Goal: Information Seeking & Learning: Learn about a topic

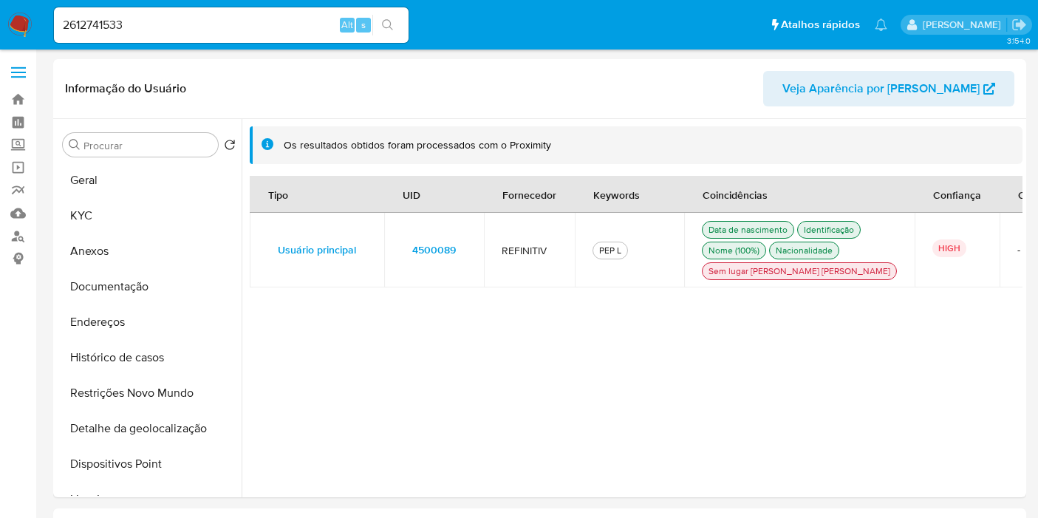
select select "10"
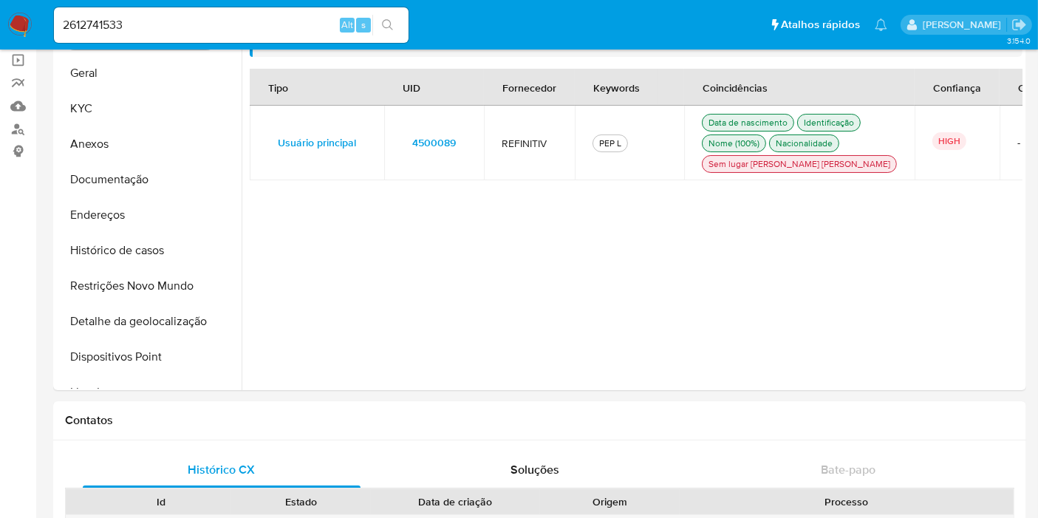
scroll to position [171, 0]
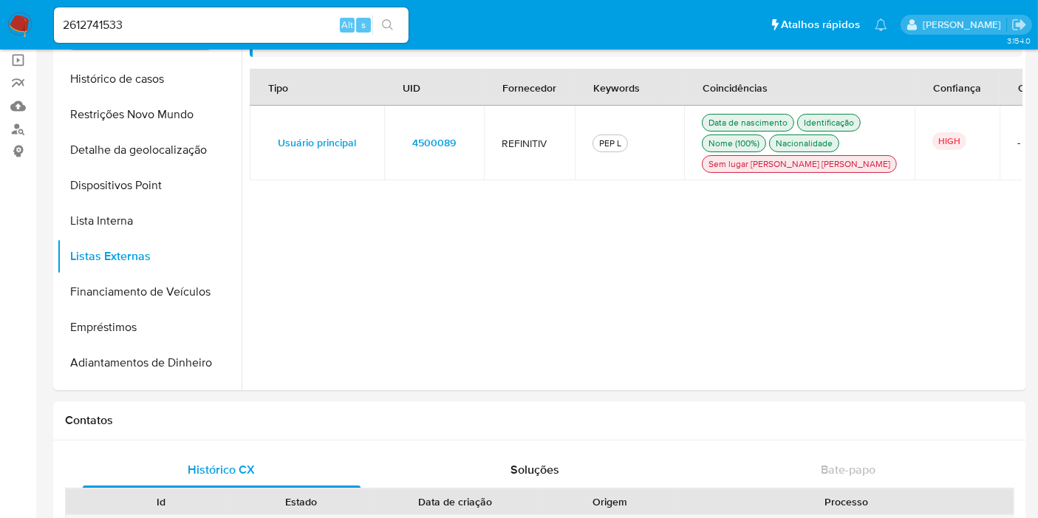
click at [142, 16] on input "2612741533" at bounding box center [231, 25] width 355 height 19
paste input "0163220"
type input "2610163220"
click at [389, 24] on icon "search-icon" at bounding box center [388, 25] width 12 height 12
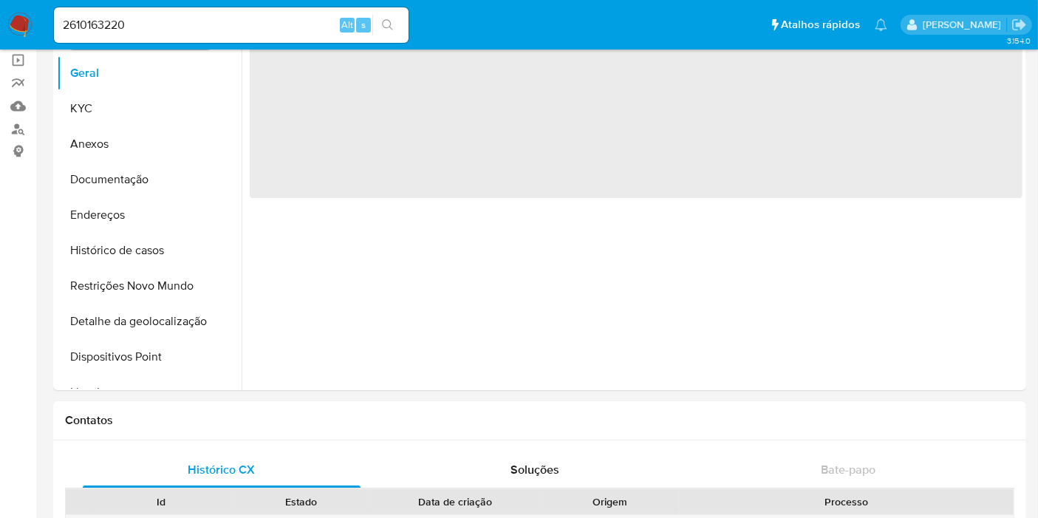
select select "10"
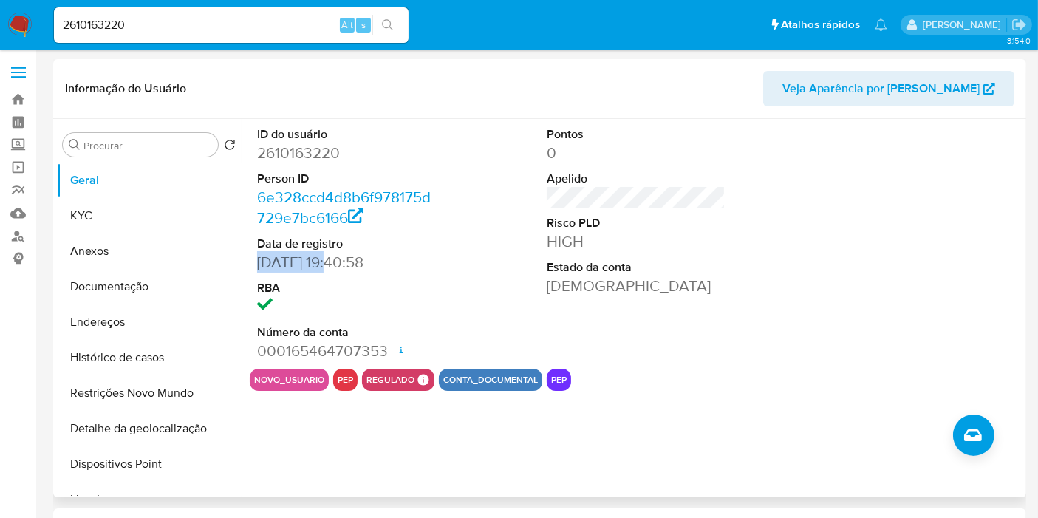
drag, startPoint x: 336, startPoint y: 264, endPoint x: 251, endPoint y: 262, distance: 85.7
click at [251, 262] on div "ID do usuário 2610163220 Person ID 6e328ccd4d8b6f978175d729e7bc6166 Data de reg…" at bounding box center [347, 244] width 194 height 250
copy dd "[DATE]"
drag, startPoint x: 92, startPoint y: 212, endPoint x: 316, endPoint y: 71, distance: 264.7
click at [95, 212] on button "KYC" at bounding box center [149, 215] width 185 height 35
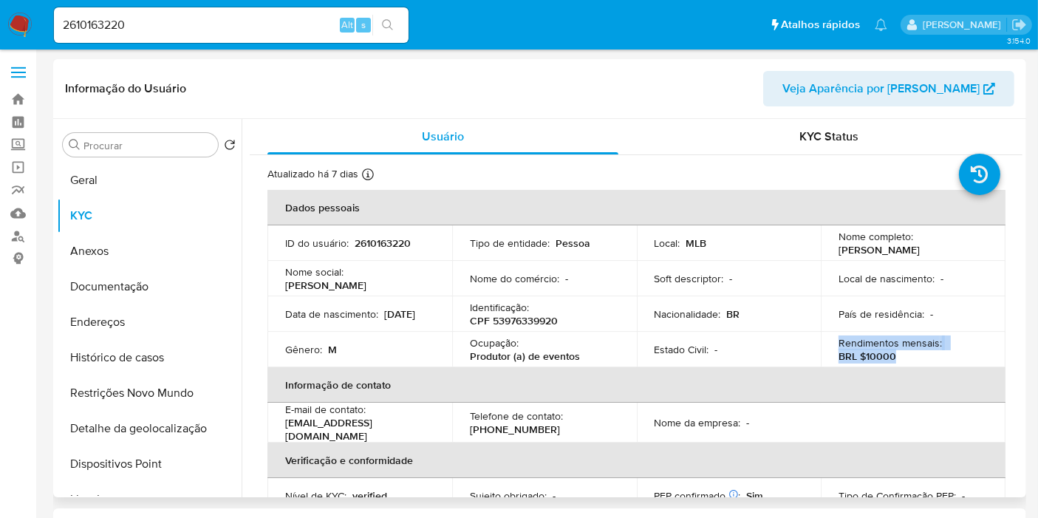
drag, startPoint x: 899, startPoint y: 355, endPoint x: 835, endPoint y: 347, distance: 64.8
click at [839, 347] on div "Rendimentos mensais : BRL $10000" at bounding box center [913, 349] width 149 height 27
copy div "Rendimentos mensais : BRL $10000"
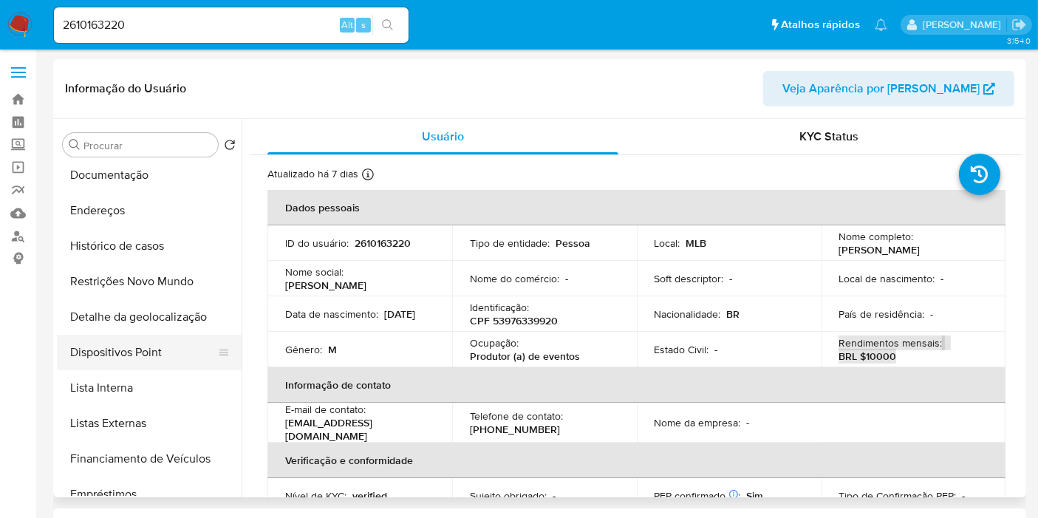
scroll to position [112, 0]
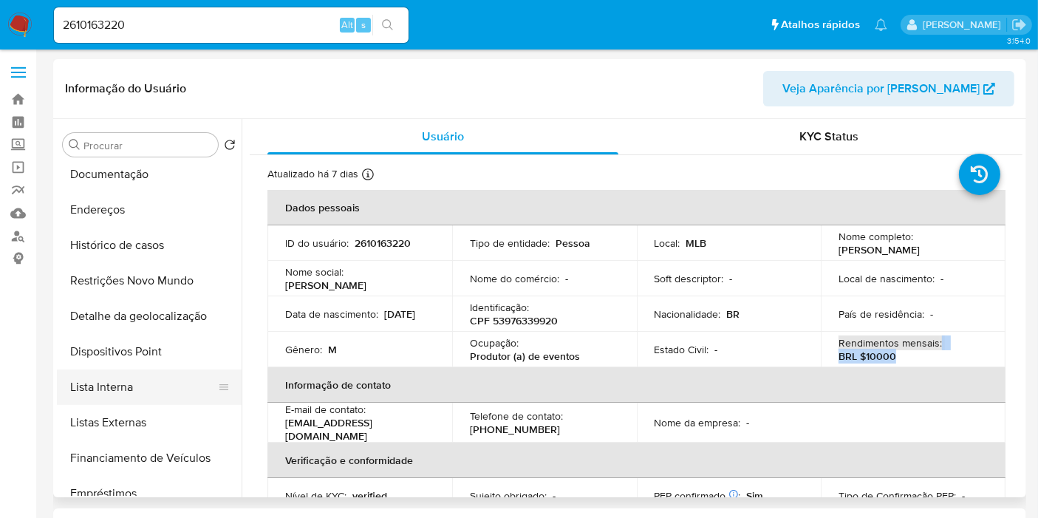
click at [146, 385] on button "Lista Interna" at bounding box center [143, 386] width 173 height 35
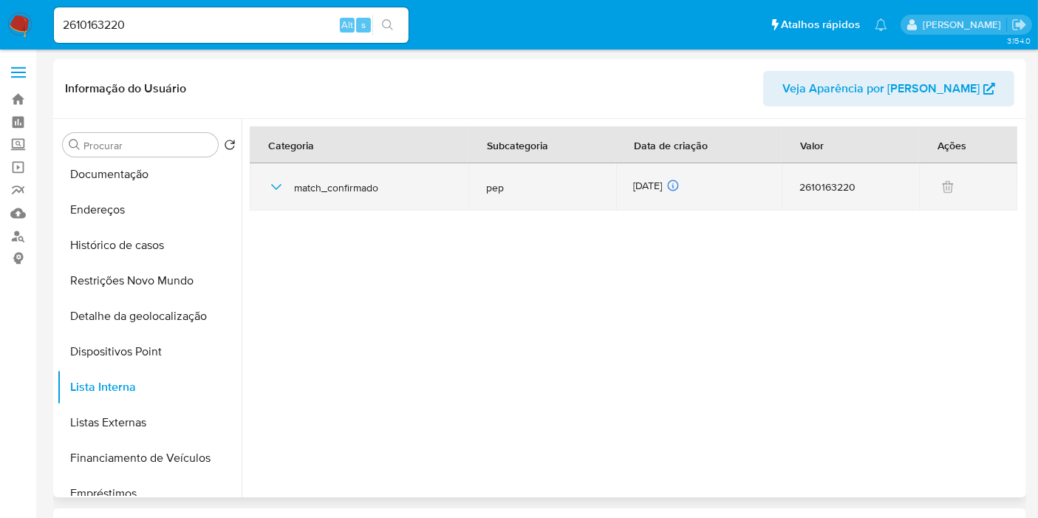
click at [661, 183] on div "[DATE] [DATE] 16:46:37" at bounding box center [699, 187] width 131 height 16
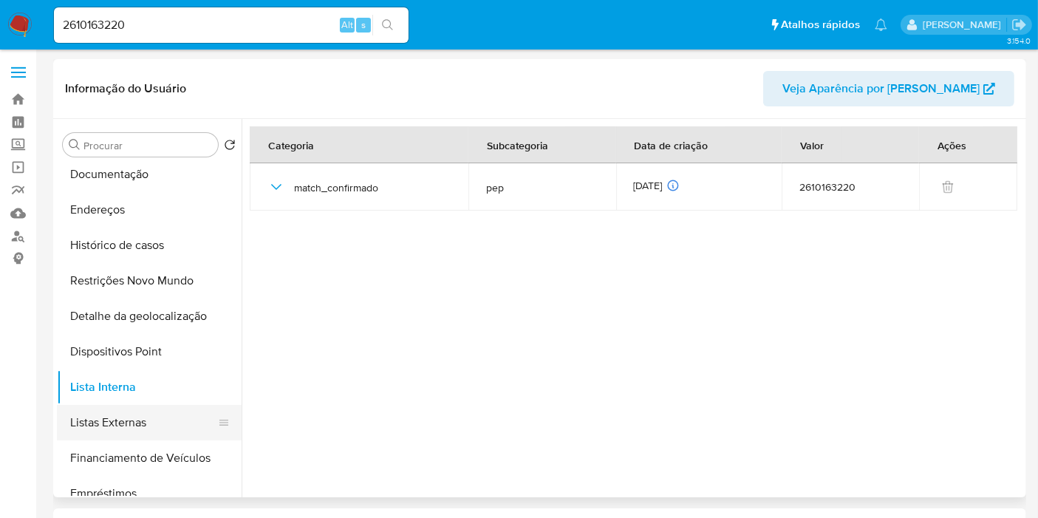
click at [177, 429] on button "Listas Externas" at bounding box center [143, 422] width 173 height 35
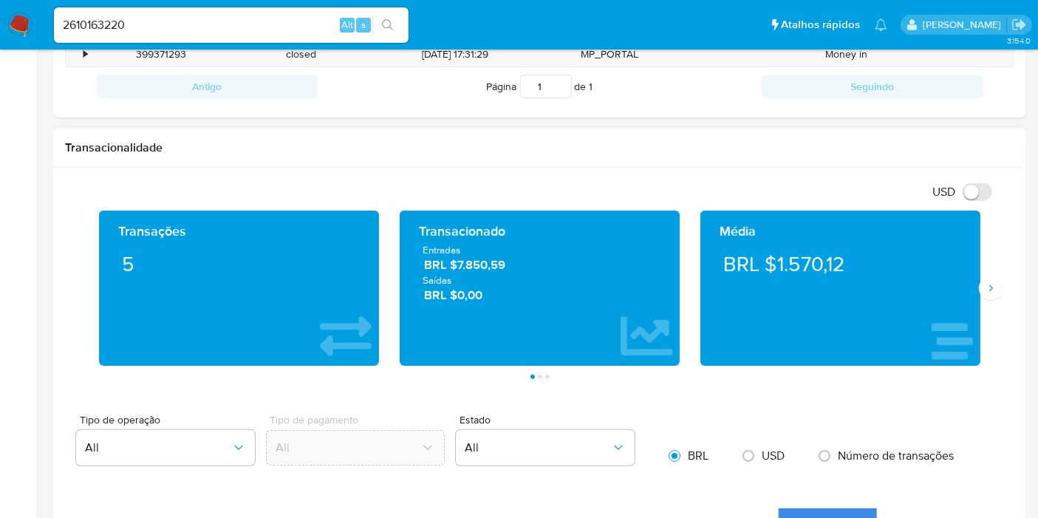
scroll to position [581, 0]
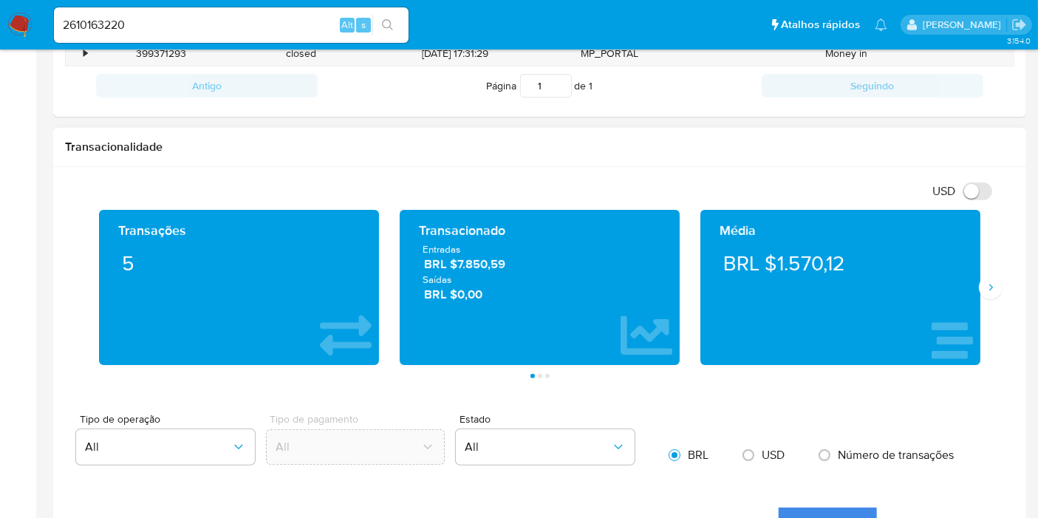
drag, startPoint x: 508, startPoint y: 296, endPoint x: 423, endPoint y: 252, distance: 96.5
click at [423, 252] on div "Entradas BRL $7.850,59 Saídas BRL $0,00" at bounding box center [540, 273] width 256 height 61
drag, startPoint x: 227, startPoint y: 138, endPoint x: 302, endPoint y: 167, distance: 80.0
click at [226, 140] on h1 "Transacionalidade" at bounding box center [540, 147] width 950 height 15
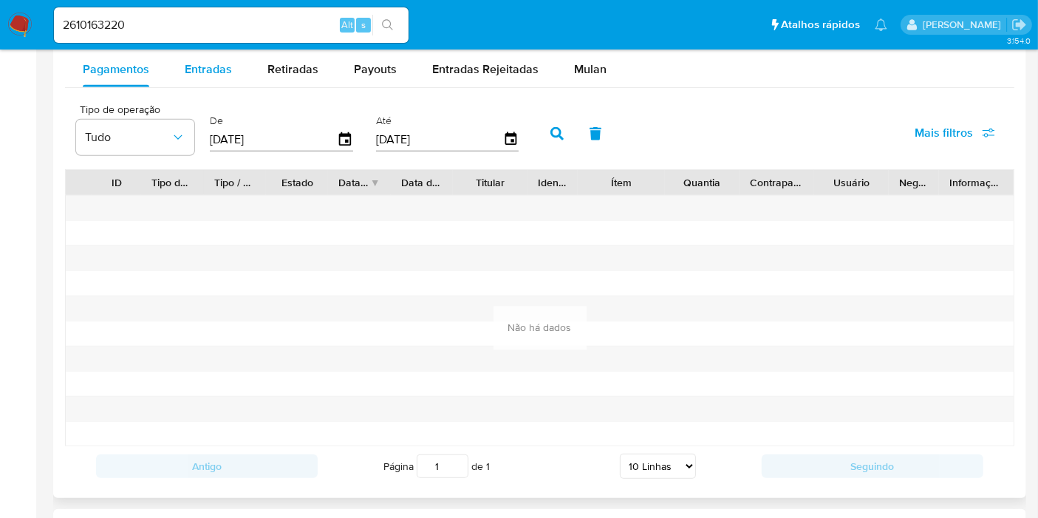
scroll to position [1287, 0]
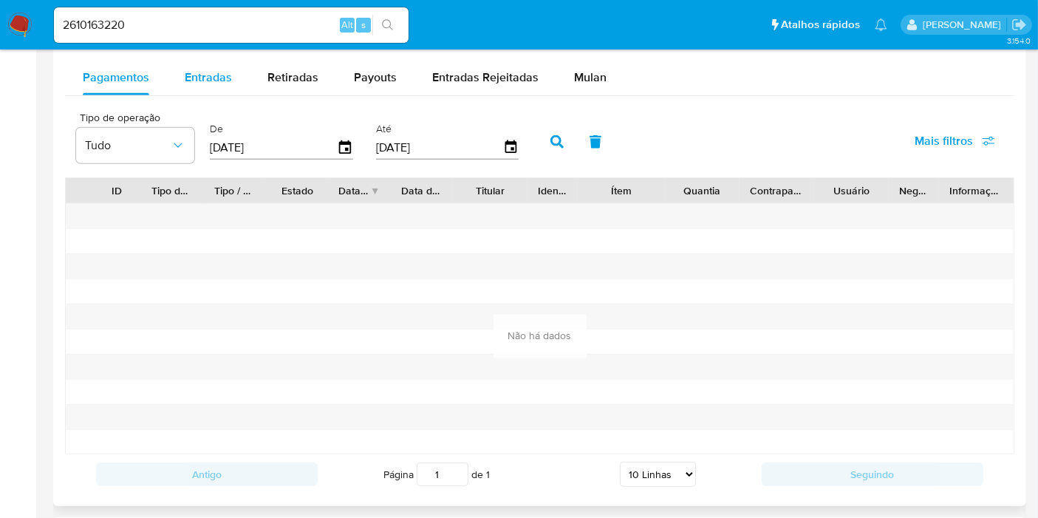
click at [219, 89] on div "Entradas" at bounding box center [208, 77] width 47 height 35
select select "10"
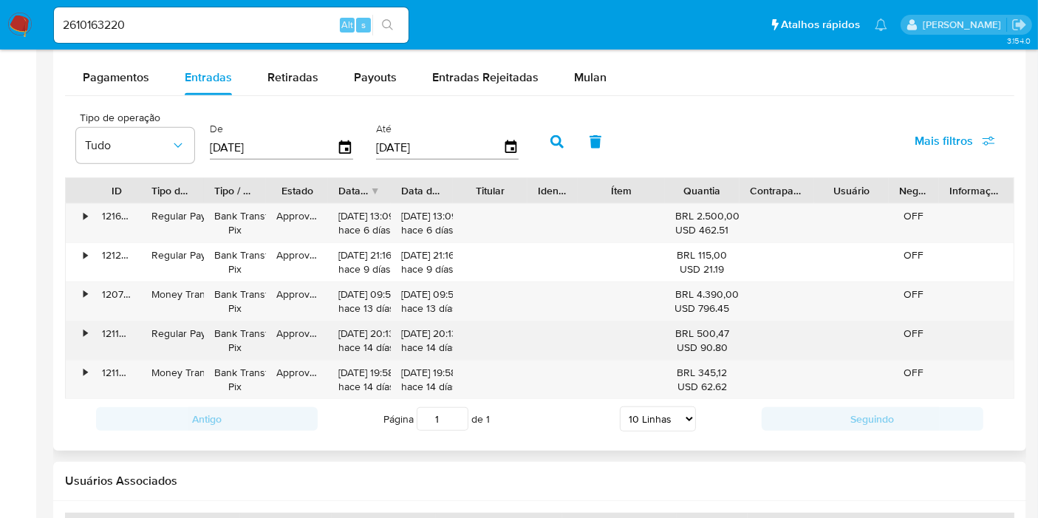
drag, startPoint x: 89, startPoint y: 364, endPoint x: 81, endPoint y: 333, distance: 32.3
click at [89, 363] on div "•" at bounding box center [79, 380] width 26 height 38
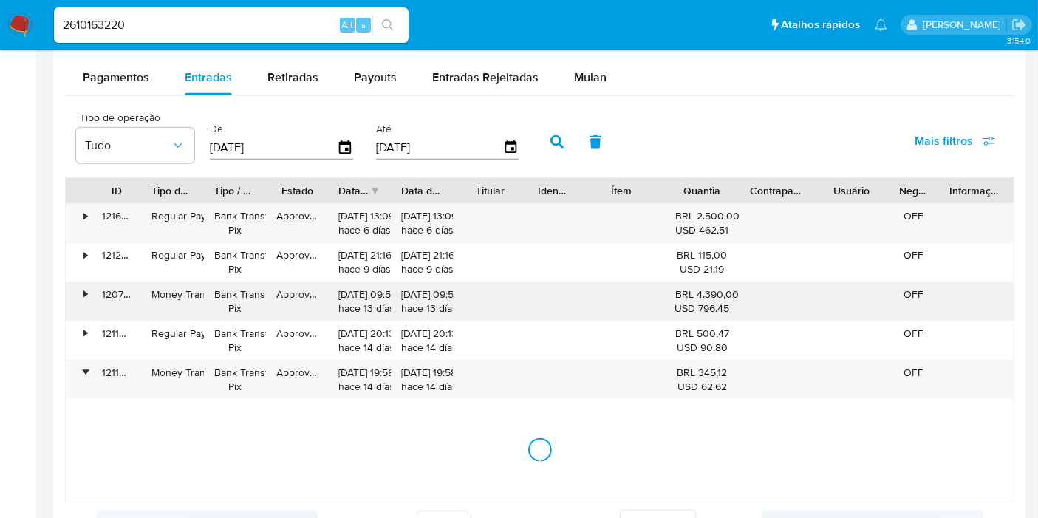
drag, startPoint x: 80, startPoint y: 331, endPoint x: 81, endPoint y: 290, distance: 41.4
click at [80, 329] on div "•" at bounding box center [79, 340] width 26 height 38
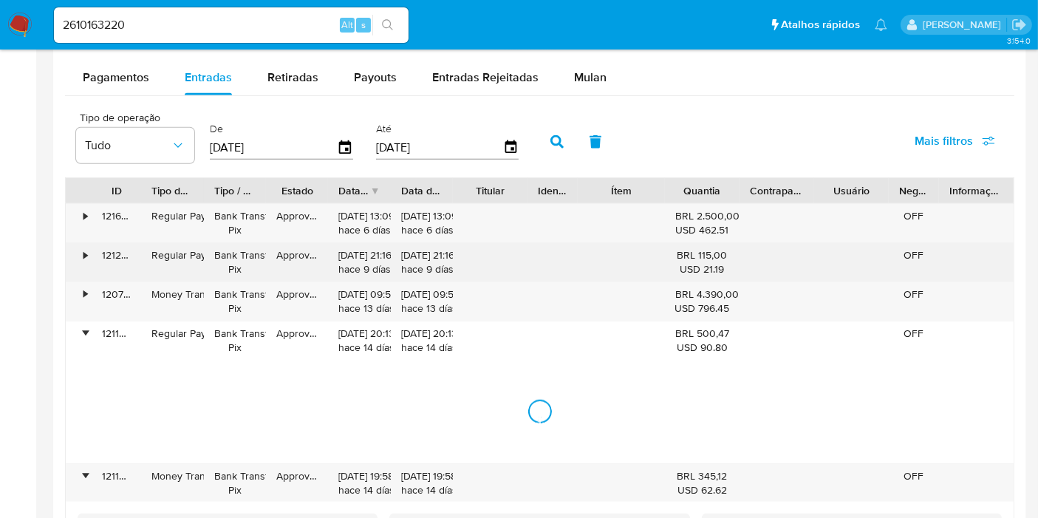
drag, startPoint x: 81, startPoint y: 290, endPoint x: 83, endPoint y: 268, distance: 21.5
click at [81, 290] on div "•" at bounding box center [79, 301] width 26 height 38
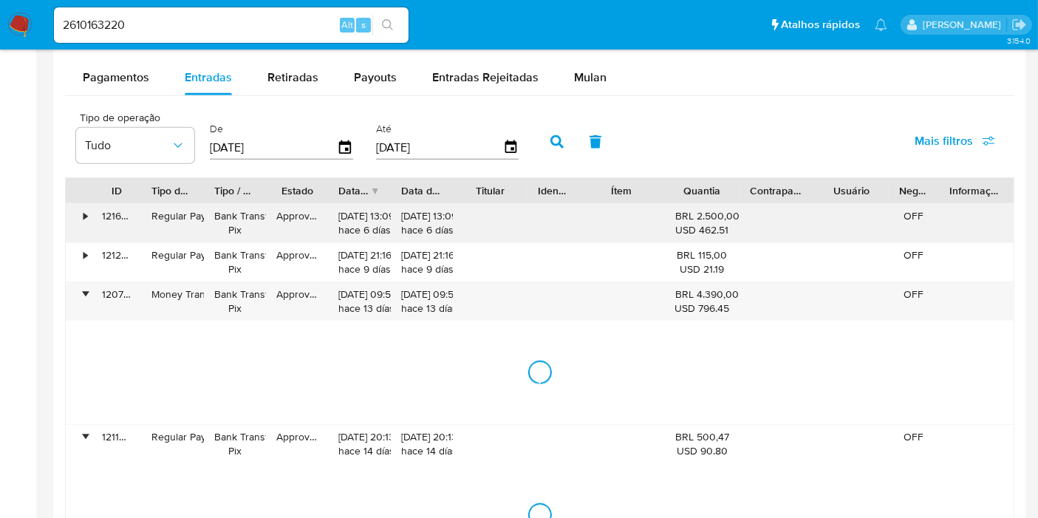
drag, startPoint x: 82, startPoint y: 257, endPoint x: 82, endPoint y: 239, distance: 18.5
click at [82, 254] on div "•" at bounding box center [79, 262] width 26 height 38
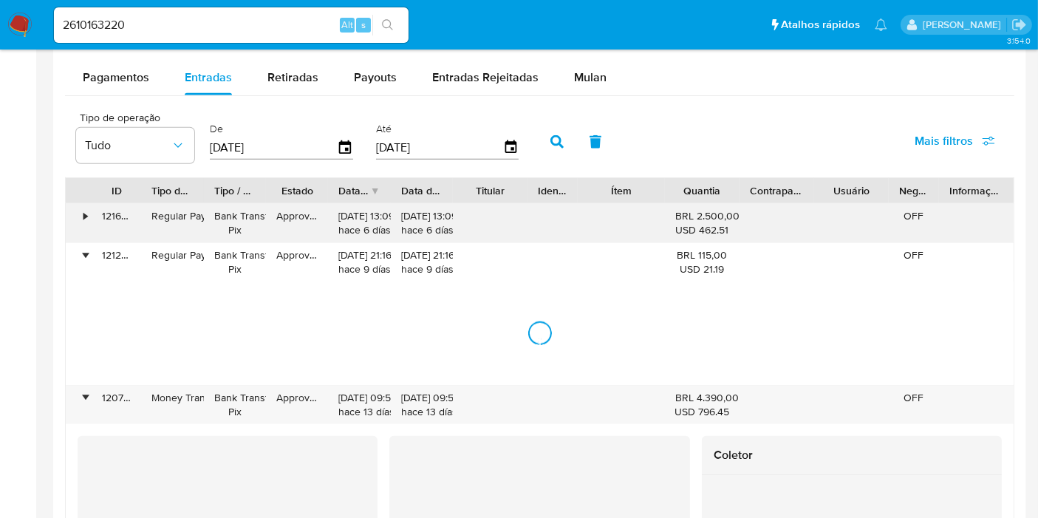
click at [84, 209] on div "•" at bounding box center [86, 216] width 4 height 14
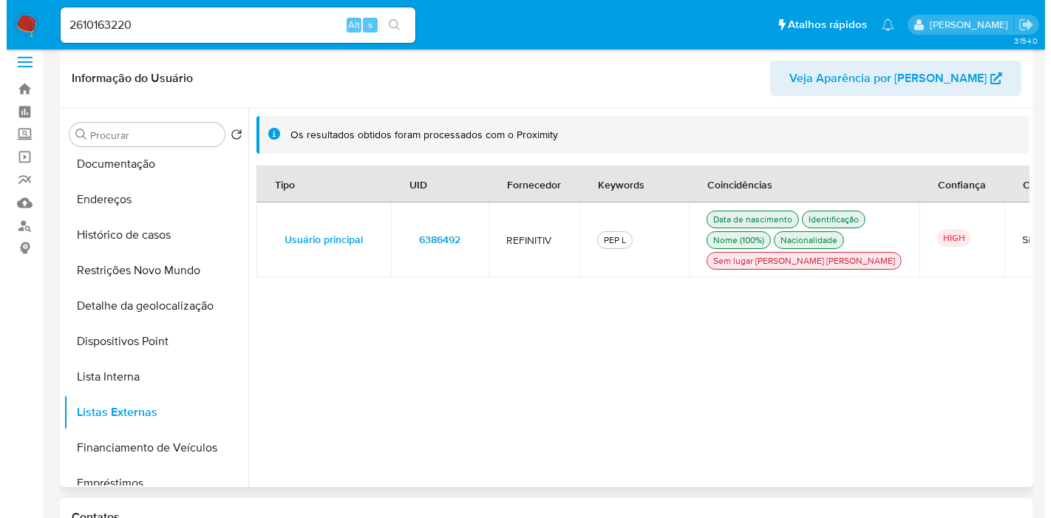
scroll to position [9, 0]
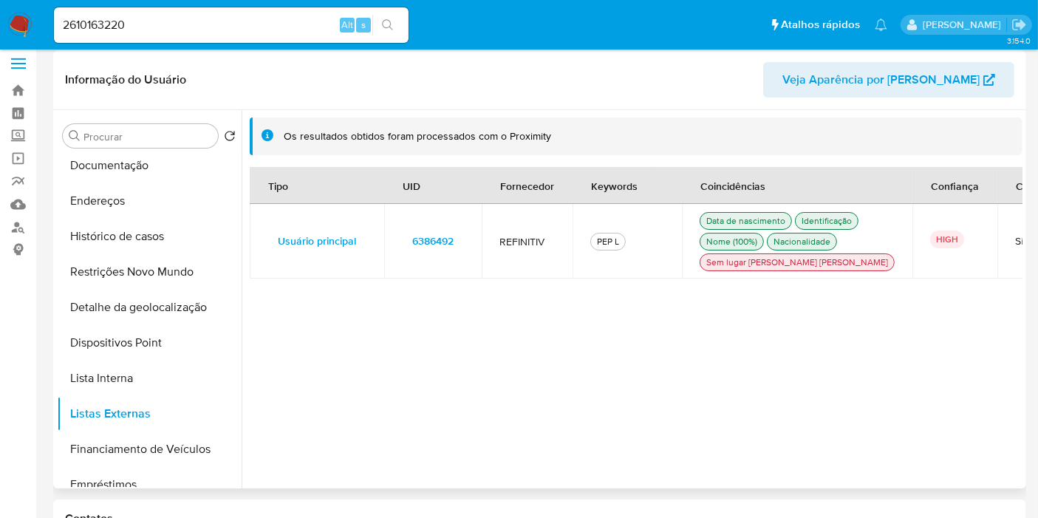
click at [438, 238] on td "6386492" at bounding box center [433, 241] width 98 height 75
click at [432, 248] on span "6386492" at bounding box center [432, 241] width 41 height 21
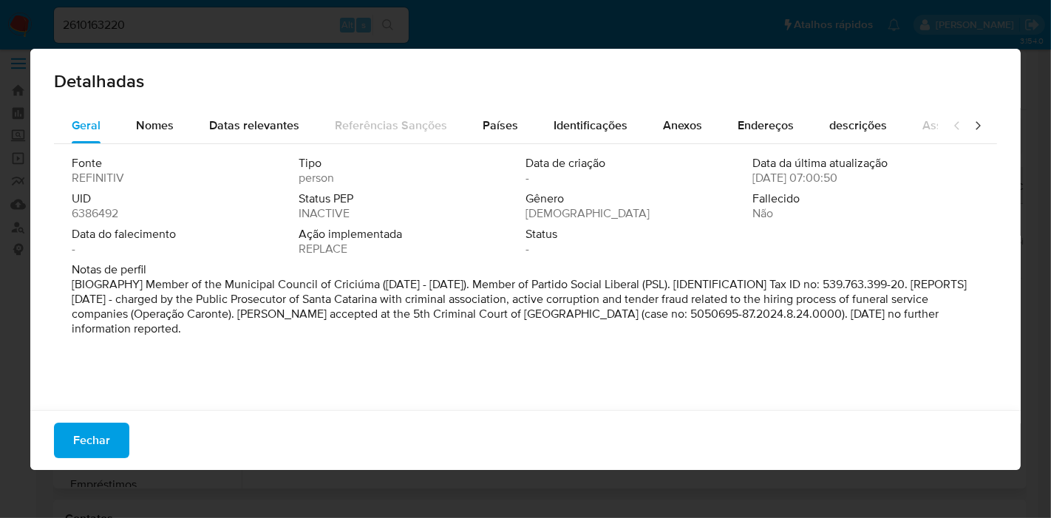
click at [529, 369] on div "Fonte REFINITIV Tipo person Data de criação - Data da última atualização [DATE]…" at bounding box center [525, 273] width 943 height 259
click at [103, 217] on span "6386492" at bounding box center [95, 213] width 47 height 15
